Goal: Navigation & Orientation: Find specific page/section

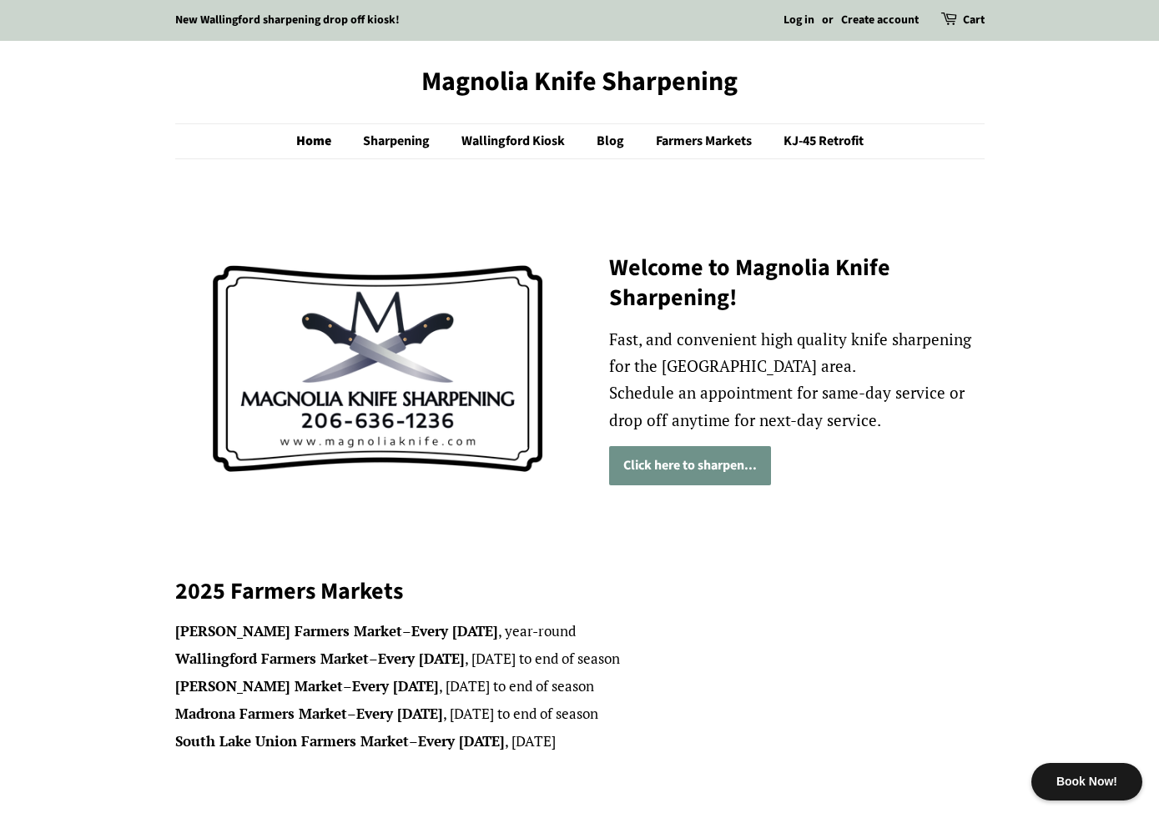
click at [661, 456] on link "Click here to sharpen..." at bounding box center [690, 465] width 162 height 39
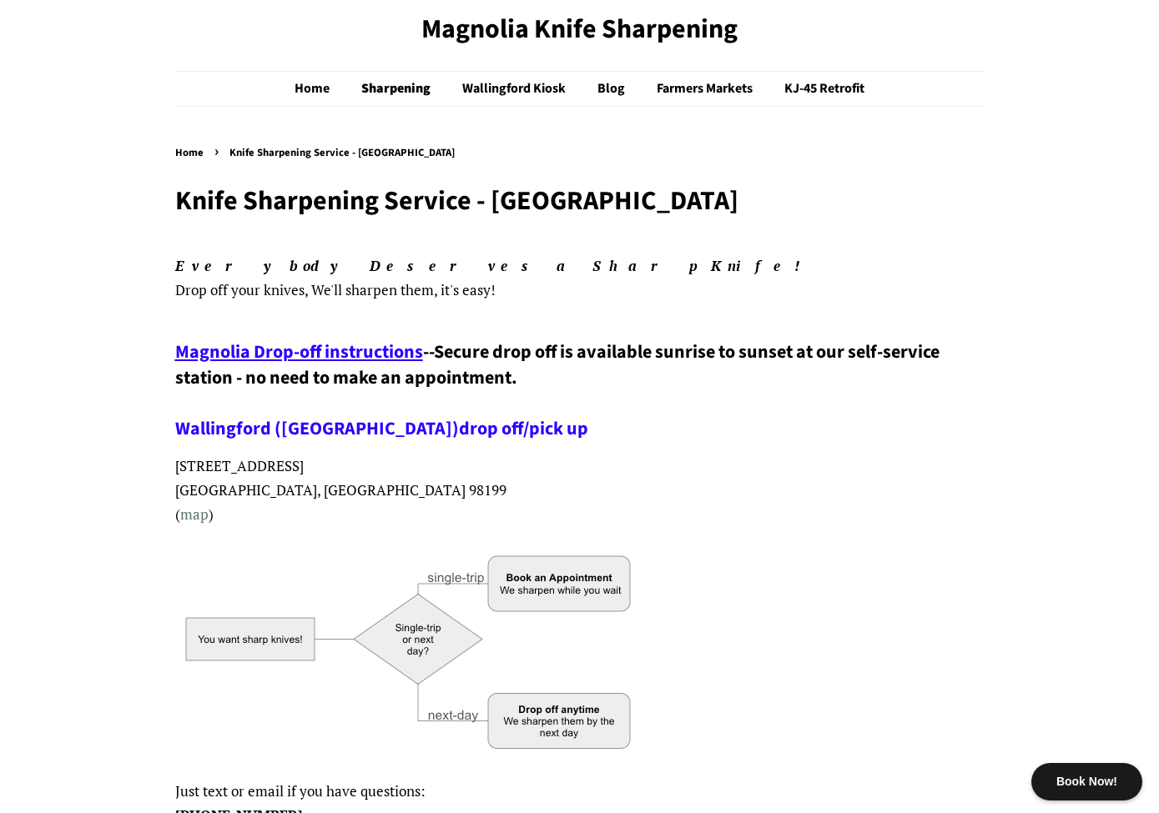
scroll to position [147, 0]
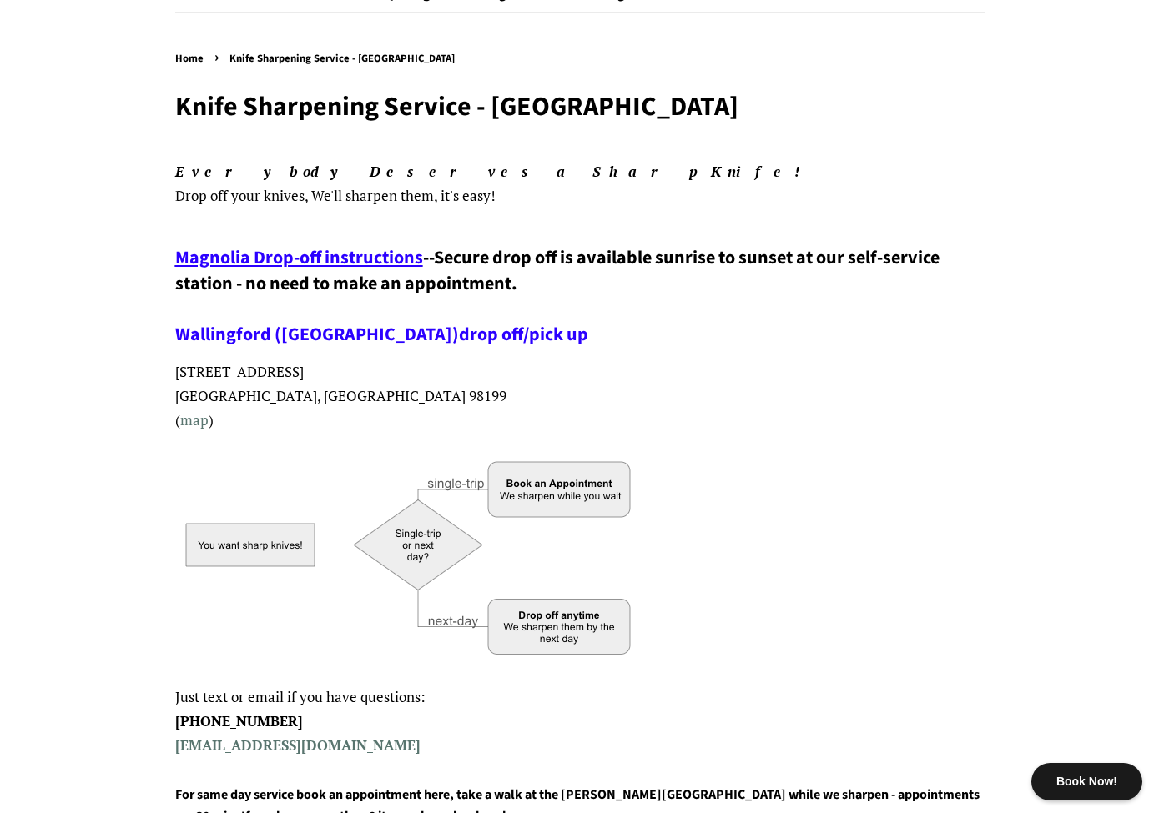
click at [366, 256] on span "Magnolia Drop-off instructions" at bounding box center [299, 257] width 248 height 27
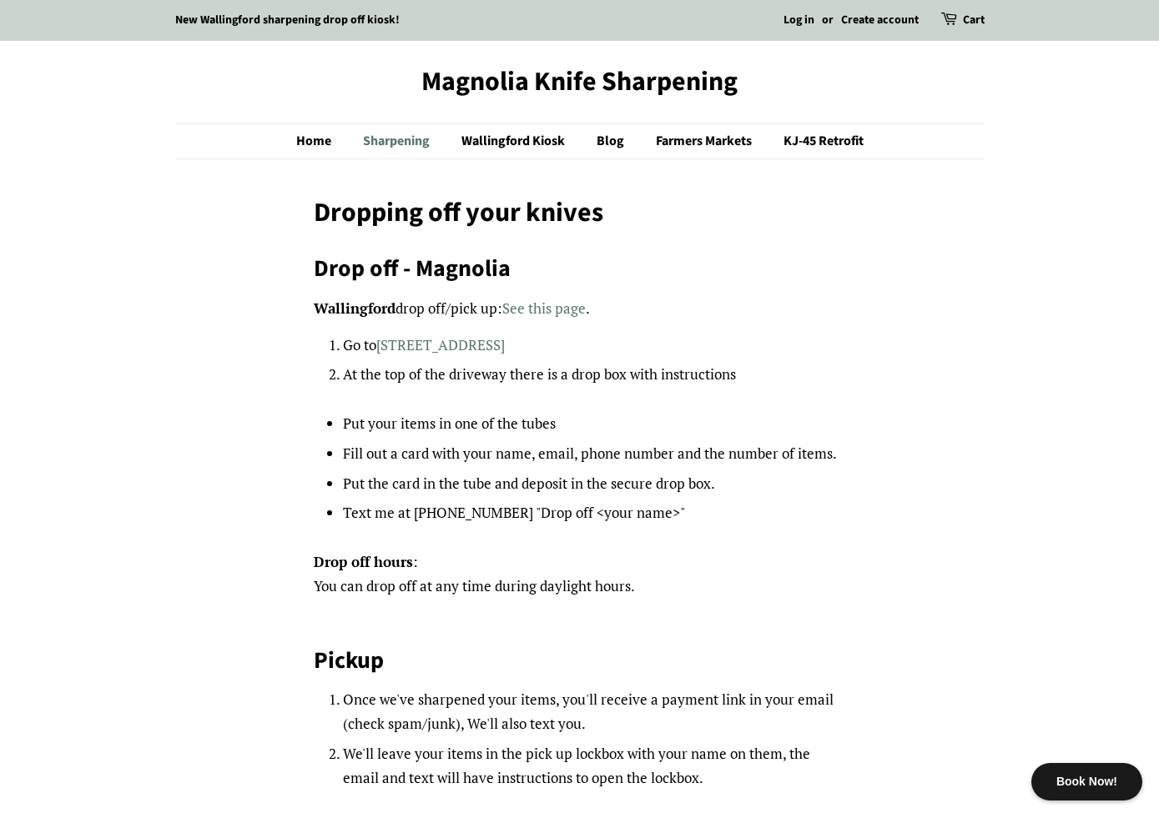
click at [406, 142] on link "Sharpening" at bounding box center [398, 141] width 96 height 34
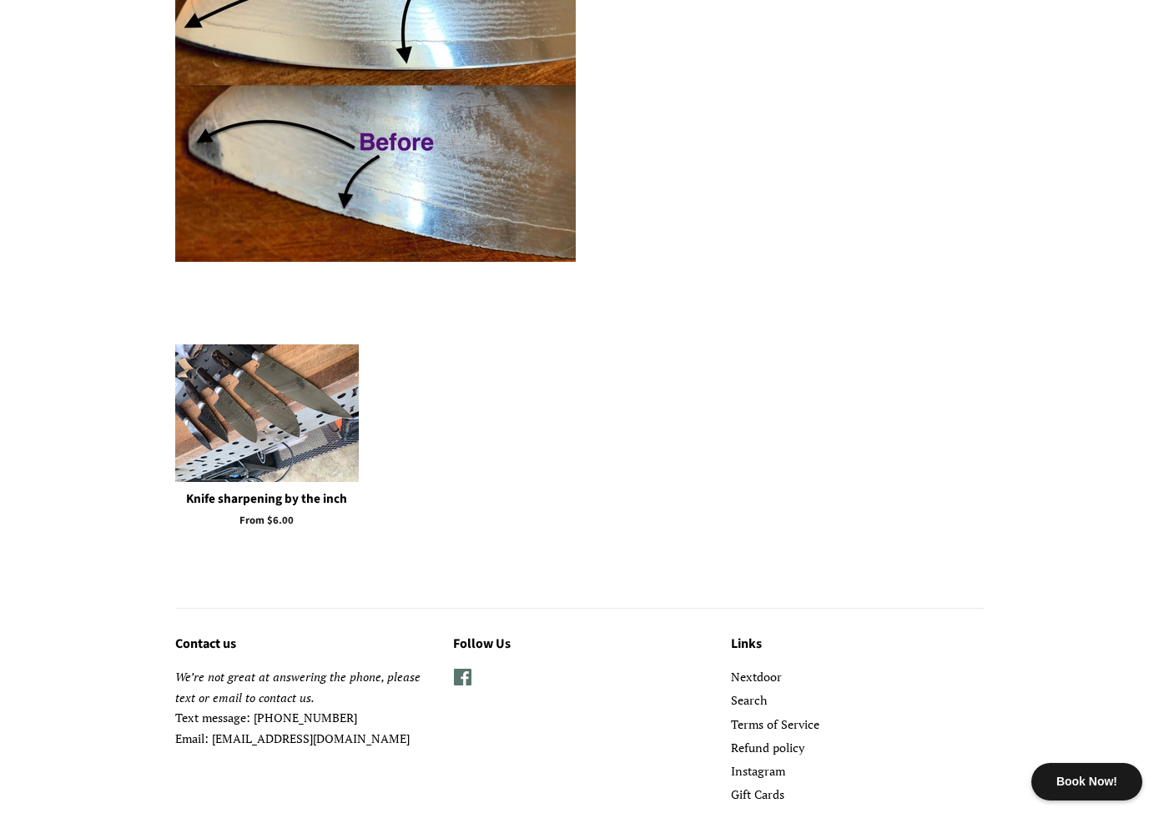
scroll to position [2863, 0]
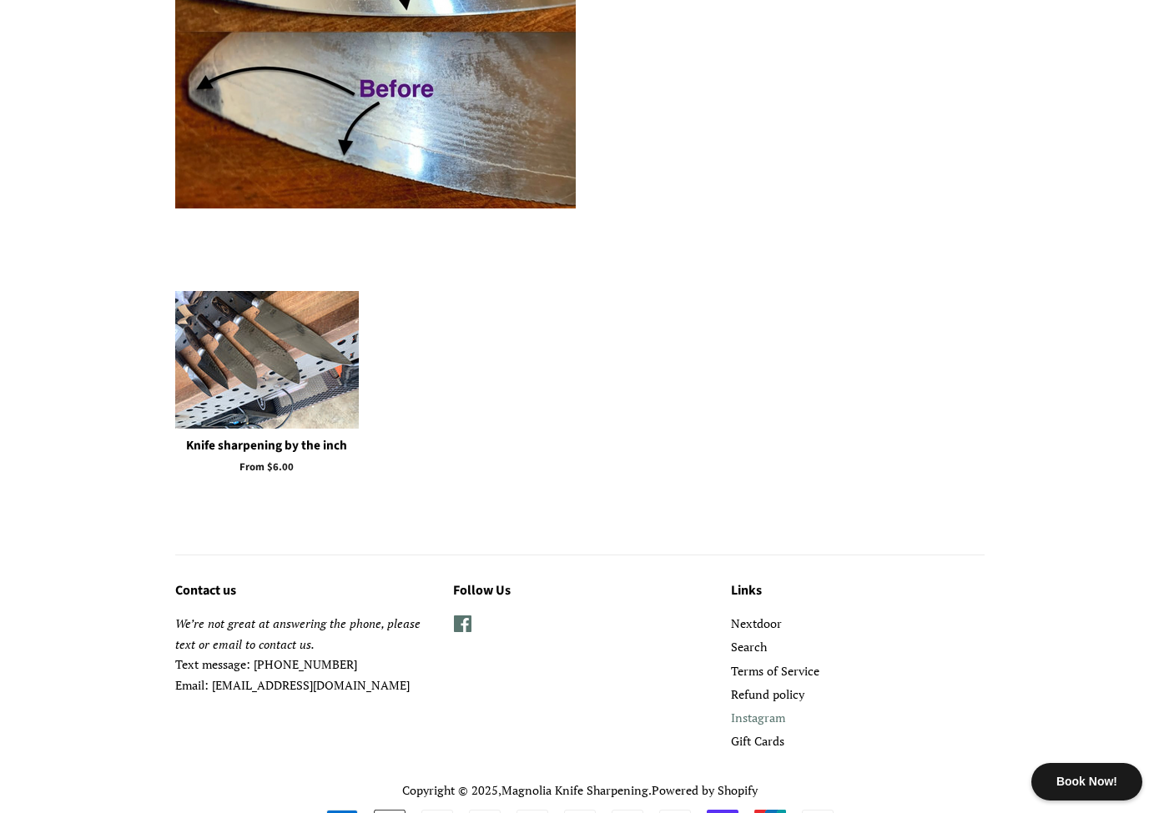
click at [757, 710] on link "Instagram" at bounding box center [758, 718] width 54 height 16
